Goal: Information Seeking & Learning: Learn about a topic

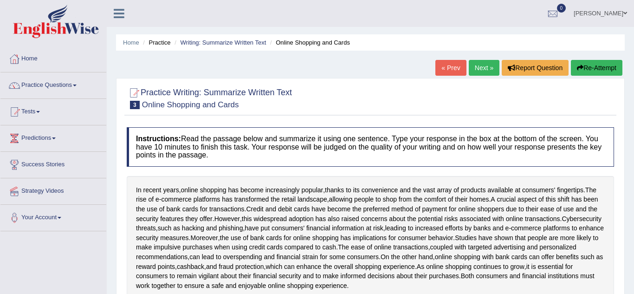
click at [624, 227] on div "Home Practice Writing: Summarize Written Text Online Shopping and Cards « Prev …" at bounding box center [370, 232] width 527 height 464
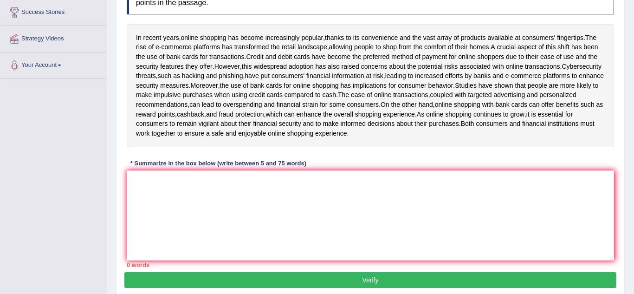
scroll to position [153, 0]
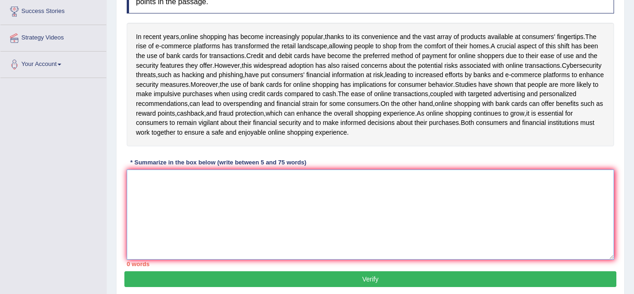
click at [390, 245] on textarea at bounding box center [370, 214] width 487 height 90
type textarea "T"
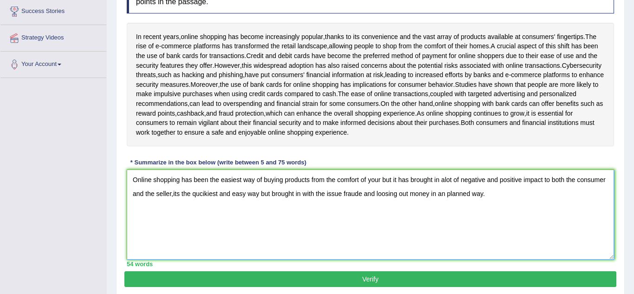
click at [269, 211] on textarea "Online shopping has been the easiest way of buying products from the comfort of…" at bounding box center [370, 214] width 487 height 90
click at [340, 212] on textarea "Online shopping has been the easiest way of buying products from the comfort of…" at bounding box center [370, 214] width 487 height 90
click at [334, 212] on textarea "Online shopping has been the easiest way of buying products from the comfort of…" at bounding box center [370, 214] width 487 height 90
click at [491, 212] on textarea "Online shopping has been the easiest way of buying products from the comfort of…" at bounding box center [370, 214] width 487 height 90
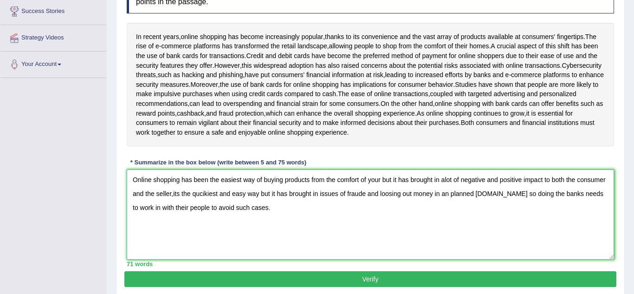
type textarea "Online shopping has been the easiest way of buying products from the comfort of…"
click at [623, 227] on div "Practice Writing: Summarize Written Text 3 Online Shopping and Cards Instructio…" at bounding box center [370, 111] width 508 height 372
click at [613, 169] on div "Instructions: Read the passage below and summarize it using one sentence. Type …" at bounding box center [370, 120] width 492 height 302
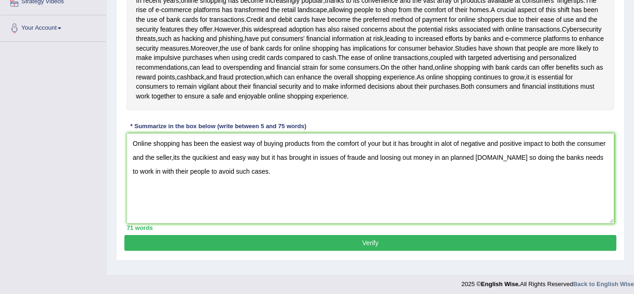
scroll to position [190, 0]
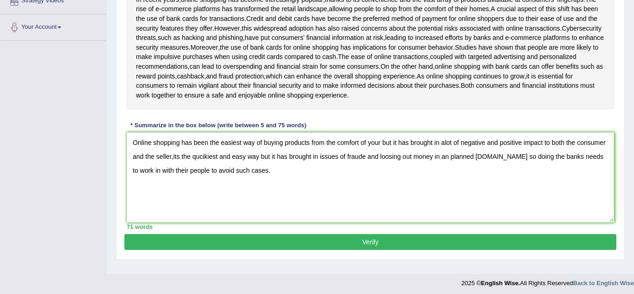
click at [461, 250] on button "Verify" at bounding box center [370, 242] width 492 height 16
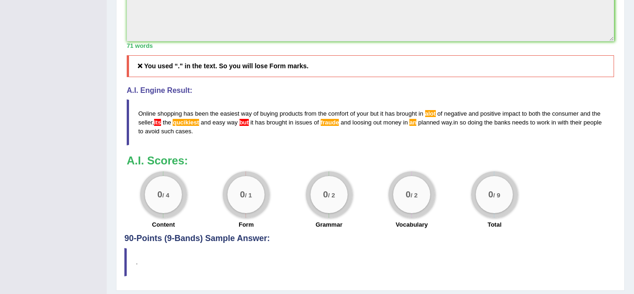
scroll to position [376, 0]
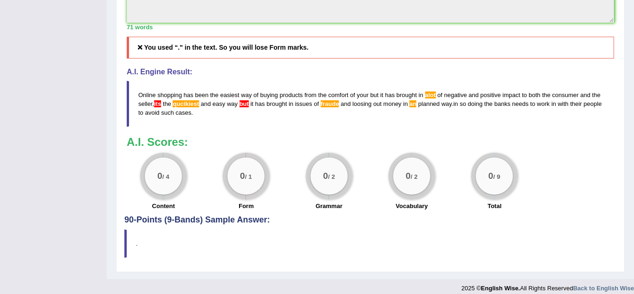
click at [441, 107] on span "way" at bounding box center [446, 103] width 10 height 7
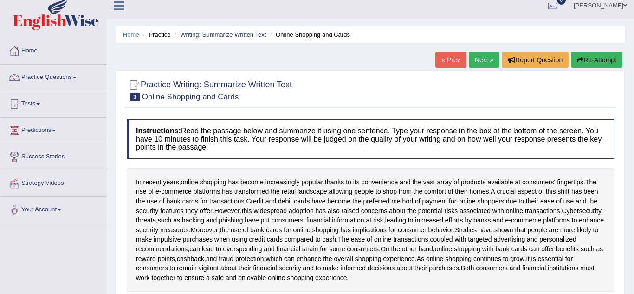
scroll to position [0, 0]
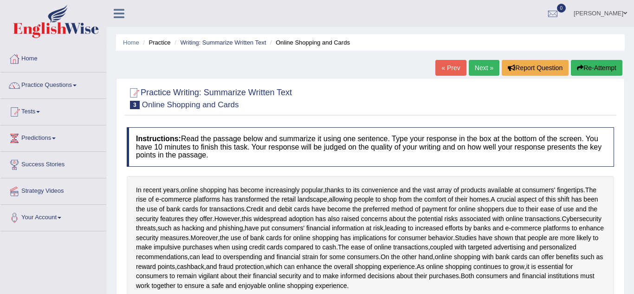
click at [610, 70] on button "Re-Attempt" at bounding box center [596, 68] width 51 height 16
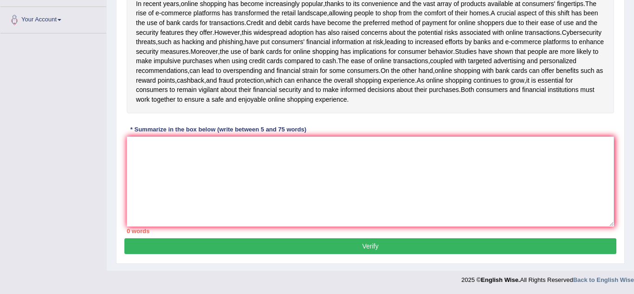
scroll to position [217, 0]
click at [341, 155] on textarea at bounding box center [370, 181] width 487 height 90
click at [296, 109] on div "In recent years , online shopping has become increasingly popular , thanks to i…" at bounding box center [370, 52] width 487 height 124
click at [293, 153] on textarea at bounding box center [370, 181] width 487 height 90
type textarea "o"
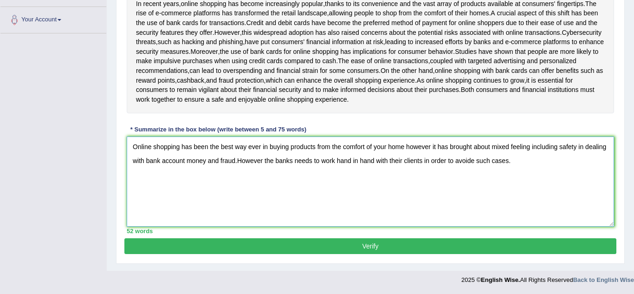
type textarea "Online shopping has been the best way ever in buying products from the comfort …"
click at [243, 243] on button "Verify" at bounding box center [370, 246] width 492 height 16
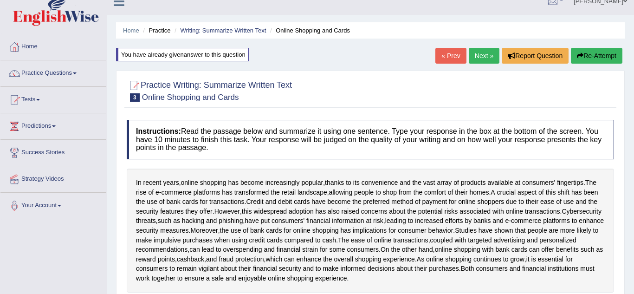
scroll to position [10, 0]
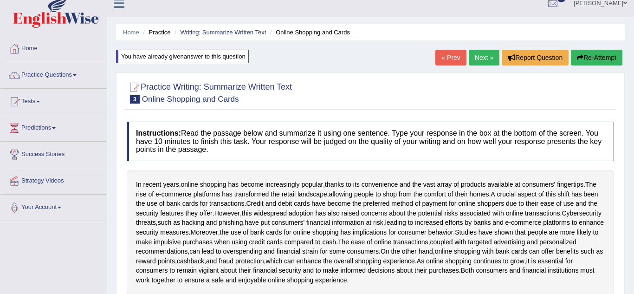
click at [602, 62] on button "Re-Attempt" at bounding box center [596, 58] width 51 height 16
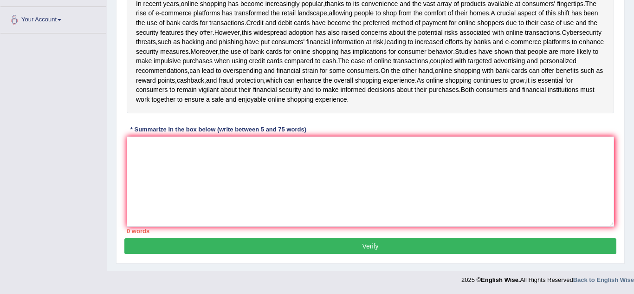
scroll to position [217, 0]
click at [201, 138] on textarea at bounding box center [370, 181] width 487 height 90
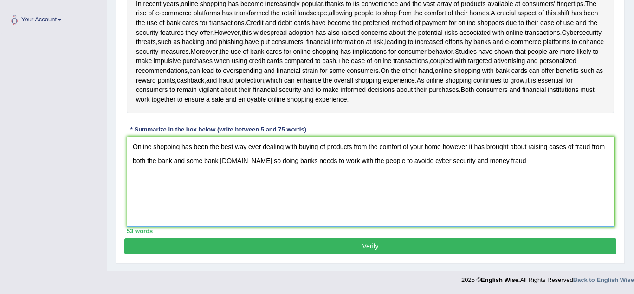
type textarea "Online shopping has been the best way ever dealing with buying of products from…"
click at [185, 250] on button "Verify" at bounding box center [370, 246] width 492 height 16
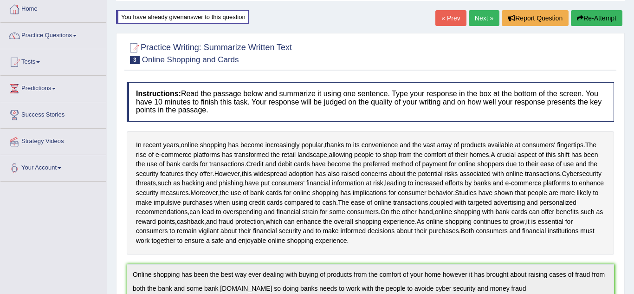
scroll to position [47, 0]
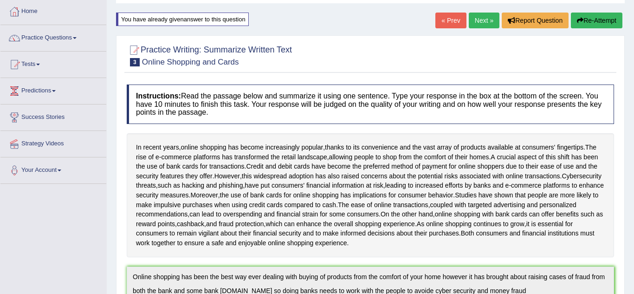
click at [599, 19] on button "Re-Attempt" at bounding box center [596, 21] width 51 height 16
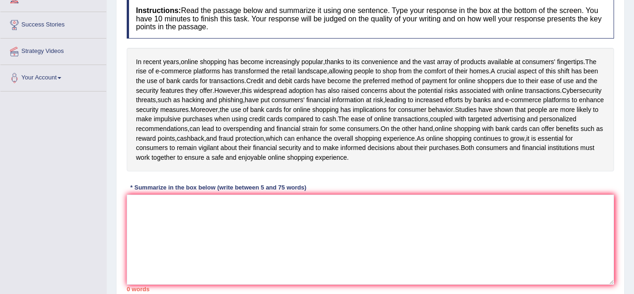
scroll to position [140, 0]
click at [141, 241] on textarea at bounding box center [370, 239] width 487 height 90
type textarea "o"
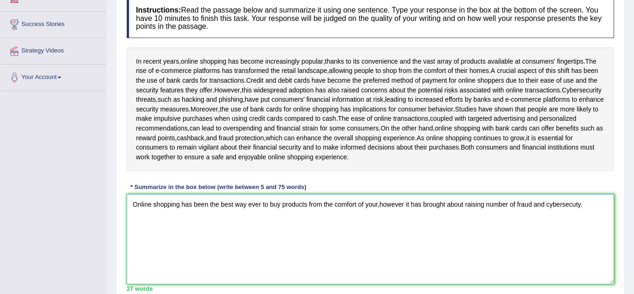
type textarea "Online shopping has been the best way ever to buy products from the comfort of …"
click at [114, 268] on div "Home Practice Writing: Summarize Written Text Online Shopping and Cards You hav…" at bounding box center [370, 94] width 527 height 468
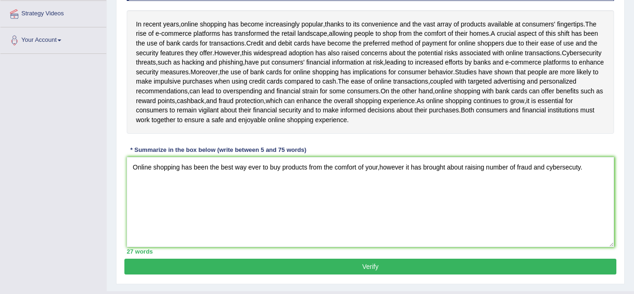
scroll to position [196, 0]
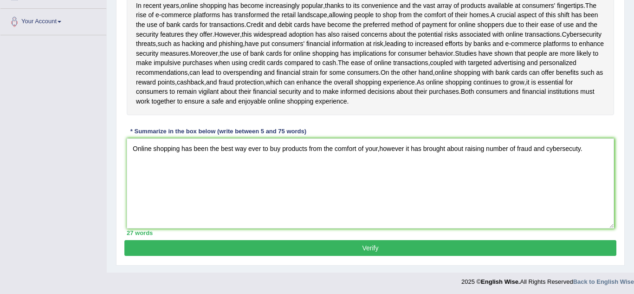
click at [218, 256] on button "Verify" at bounding box center [370, 248] width 492 height 16
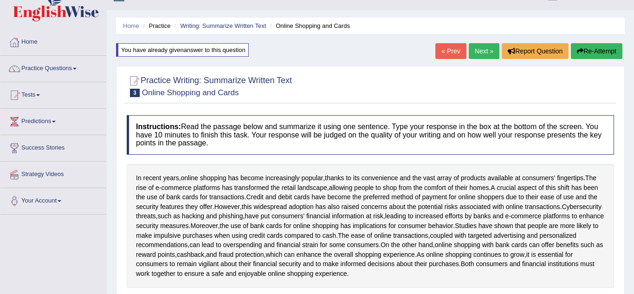
scroll to position [0, 0]
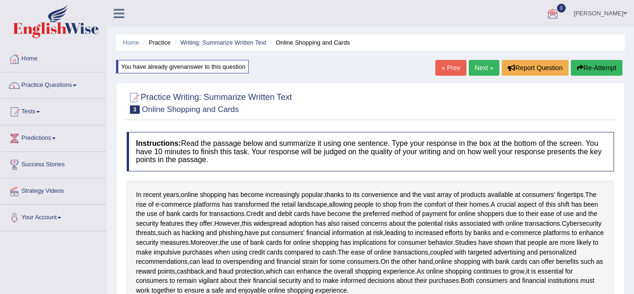
click at [489, 71] on link "Next »" at bounding box center [484, 68] width 31 height 16
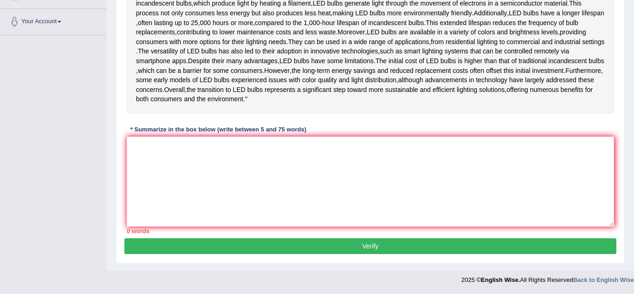
scroll to position [225, 0]
